Goal: Answer question/provide support: Share knowledge or assist other users

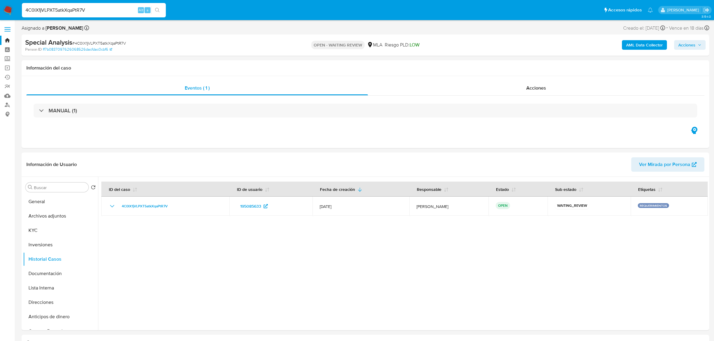
select select "10"
click at [7, 10] on img at bounding box center [8, 10] width 10 height 10
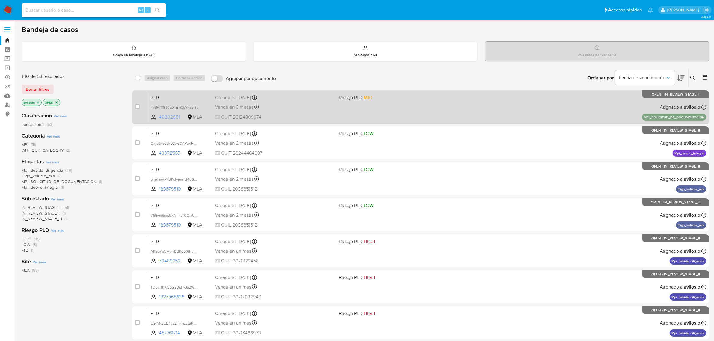
click at [167, 118] on span "40202651" at bounding box center [172, 117] width 27 height 7
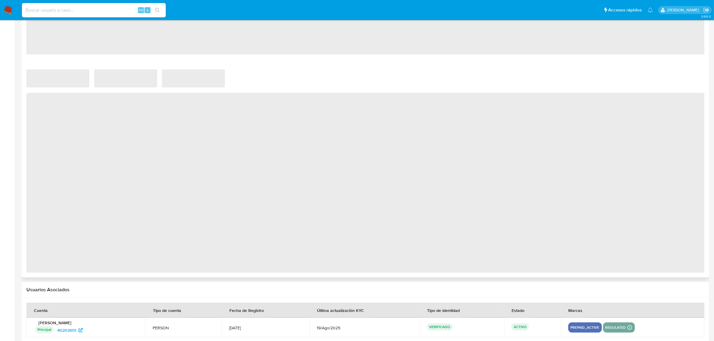
select select "10"
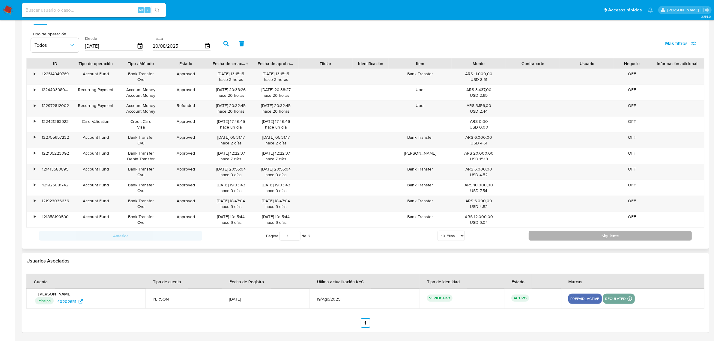
scroll to position [547, 0]
click at [63, 304] on span "40202651" at bounding box center [66, 302] width 19 height 10
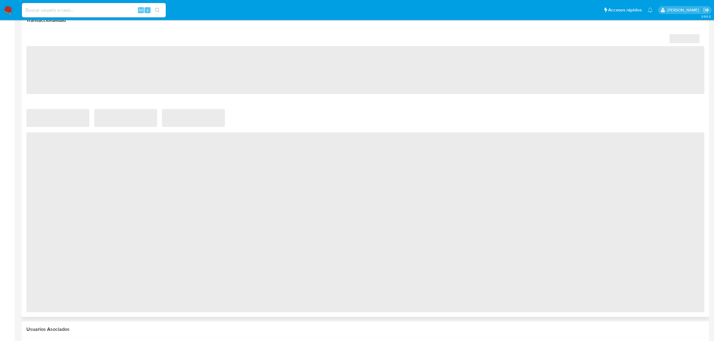
scroll to position [325, 0]
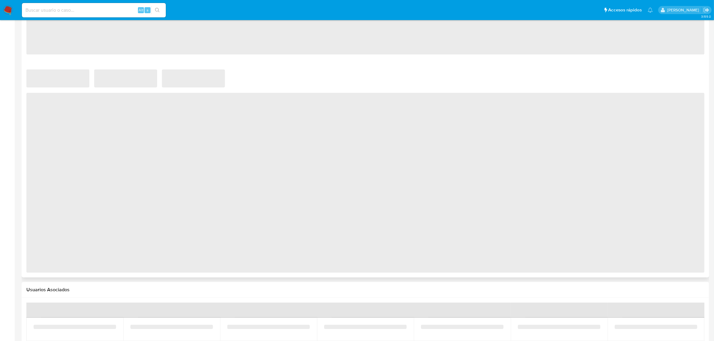
select select "10"
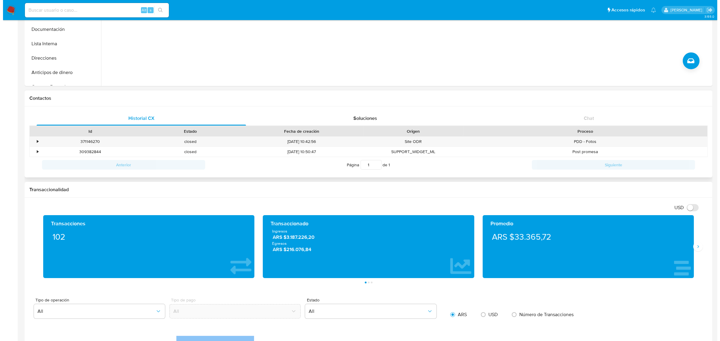
scroll to position [0, 0]
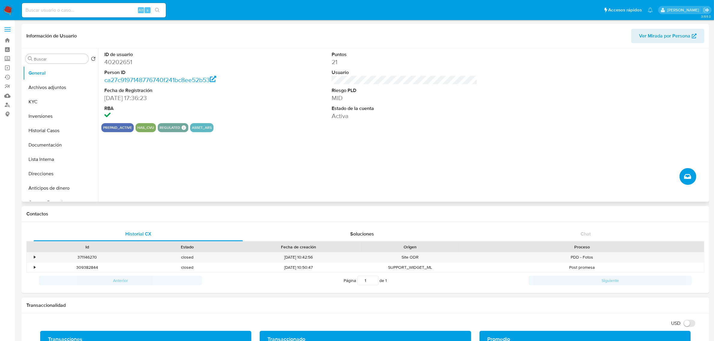
click at [693, 179] on button "Crear caso manual" at bounding box center [687, 176] width 17 height 17
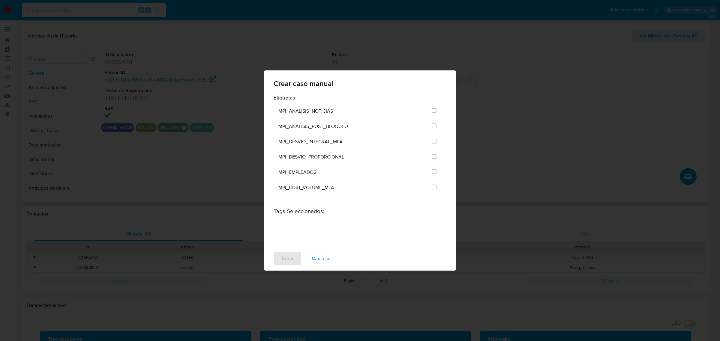
scroll to position [1334, 0]
